Goal: Information Seeking & Learning: Learn about a topic

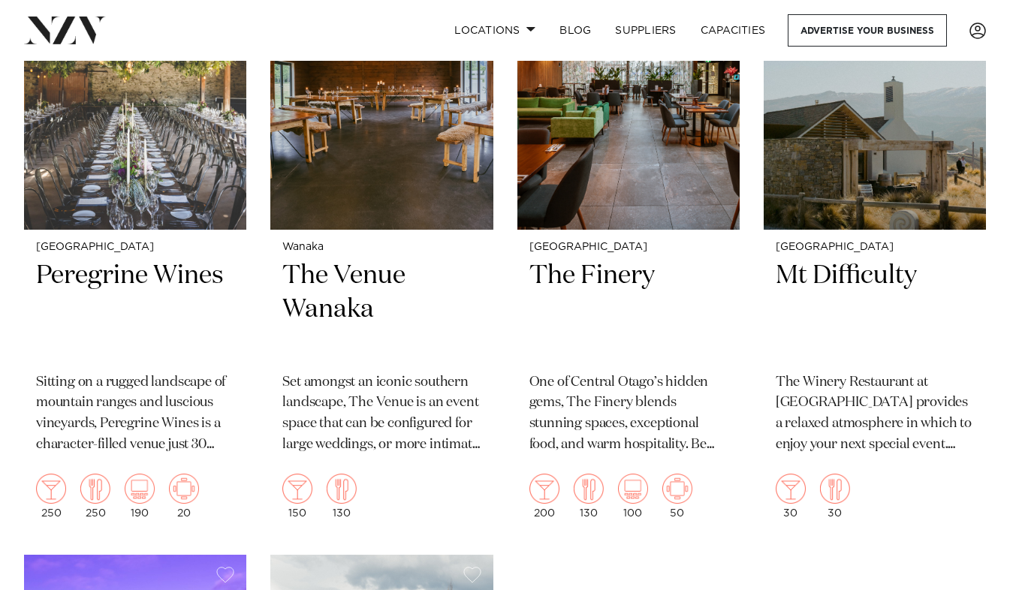
scroll to position [680, 0]
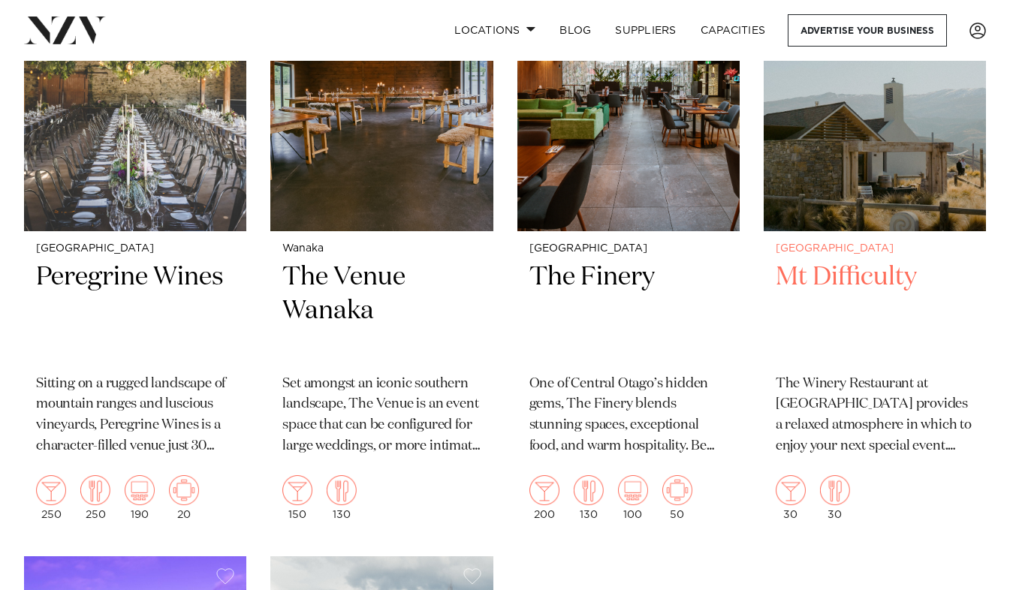
click at [840, 285] on h2 "Mt Difficulty" at bounding box center [875, 311] width 198 height 101
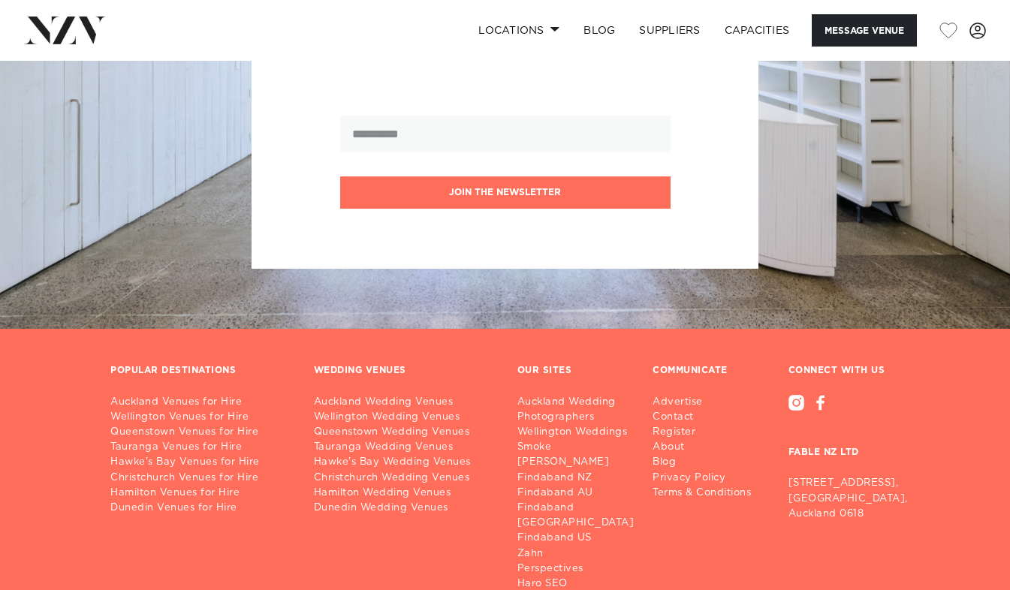
scroll to position [1783, 0]
click at [439, 424] on link "Queenstown Wedding Venues" at bounding box center [404, 431] width 180 height 15
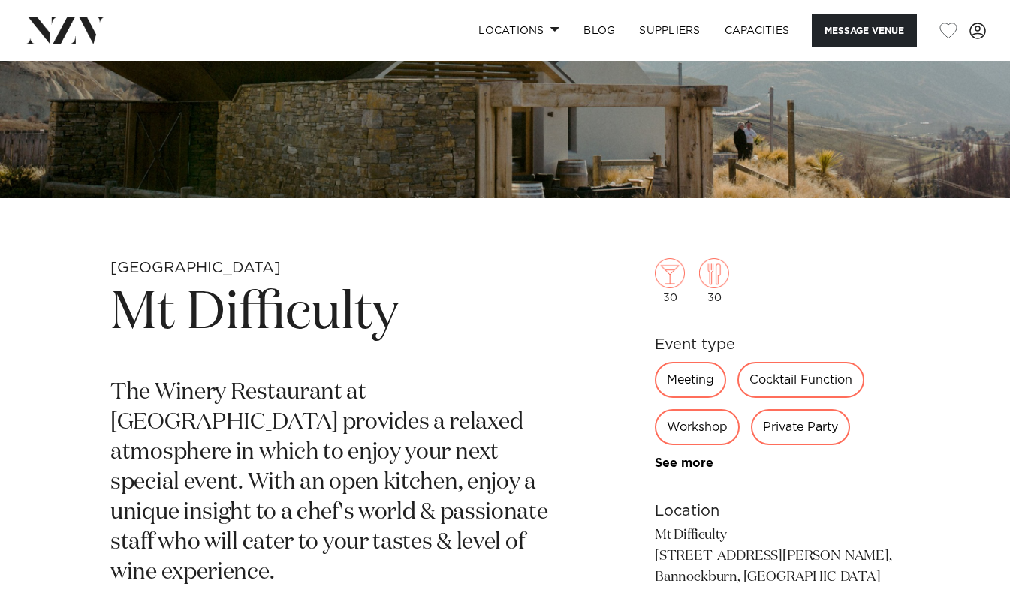
scroll to position [0, 0]
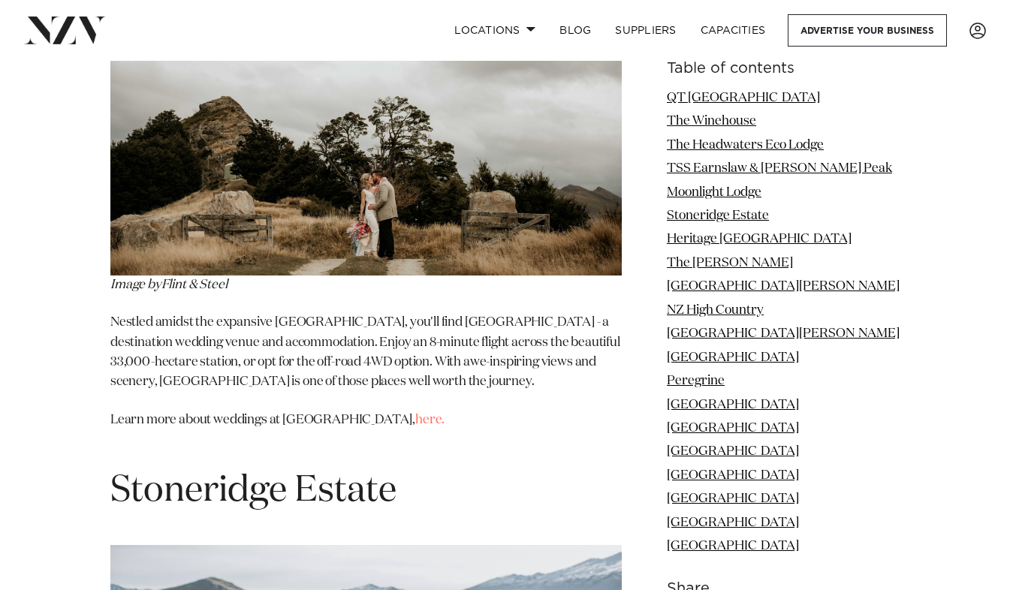
scroll to position [4666, 0]
drag, startPoint x: 0, startPoint y: 0, endPoint x: 472, endPoint y: 347, distance: 586.2
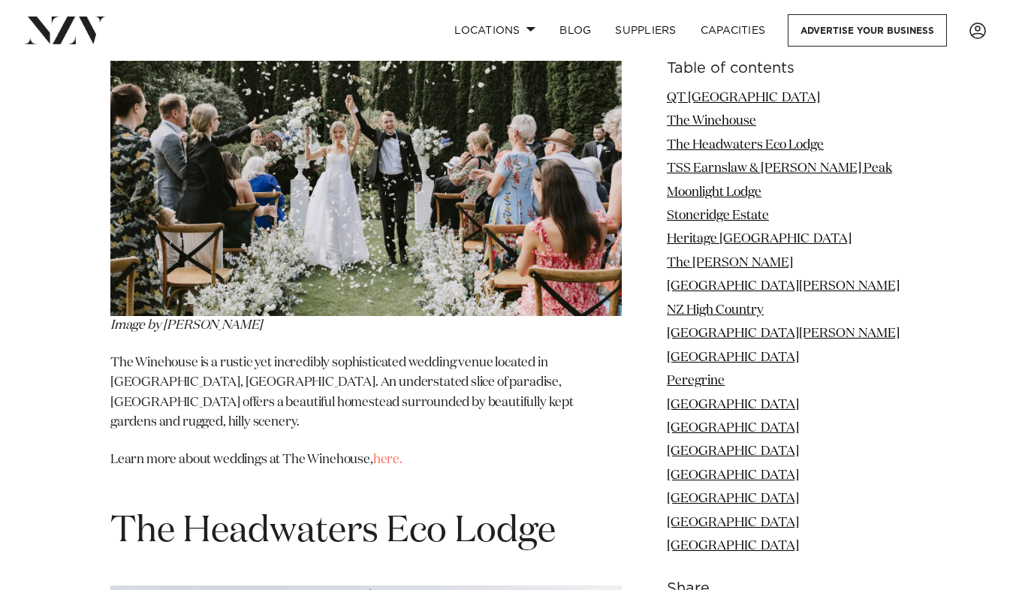
scroll to position [2660, 0]
click at [391, 453] on link "here." at bounding box center [387, 459] width 29 height 13
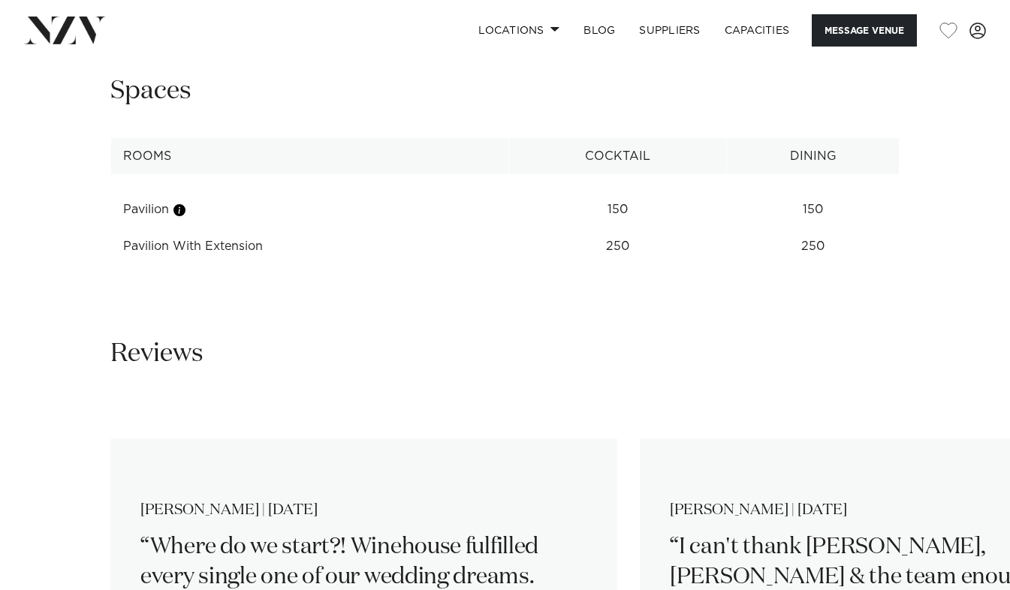
scroll to position [2197, 0]
